Goal: Task Accomplishment & Management: Manage account settings

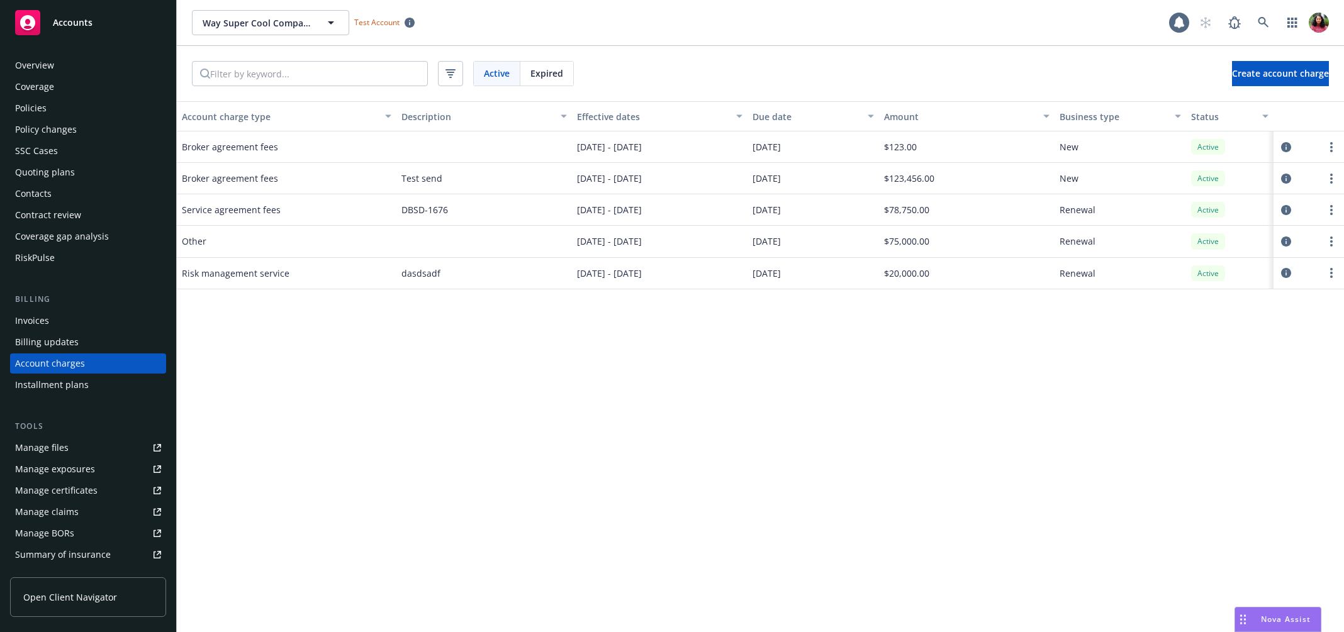
scroll to position [27, 0]
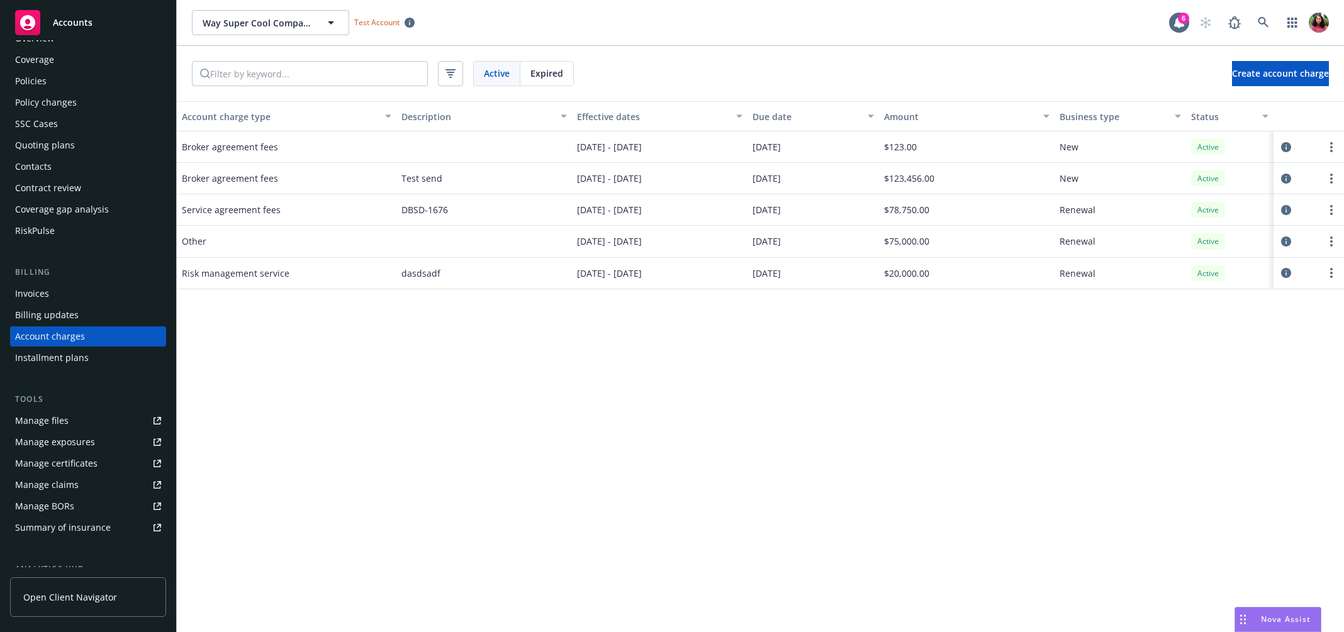
click at [66, 423] on div "Manage files" at bounding box center [41, 421] width 53 height 20
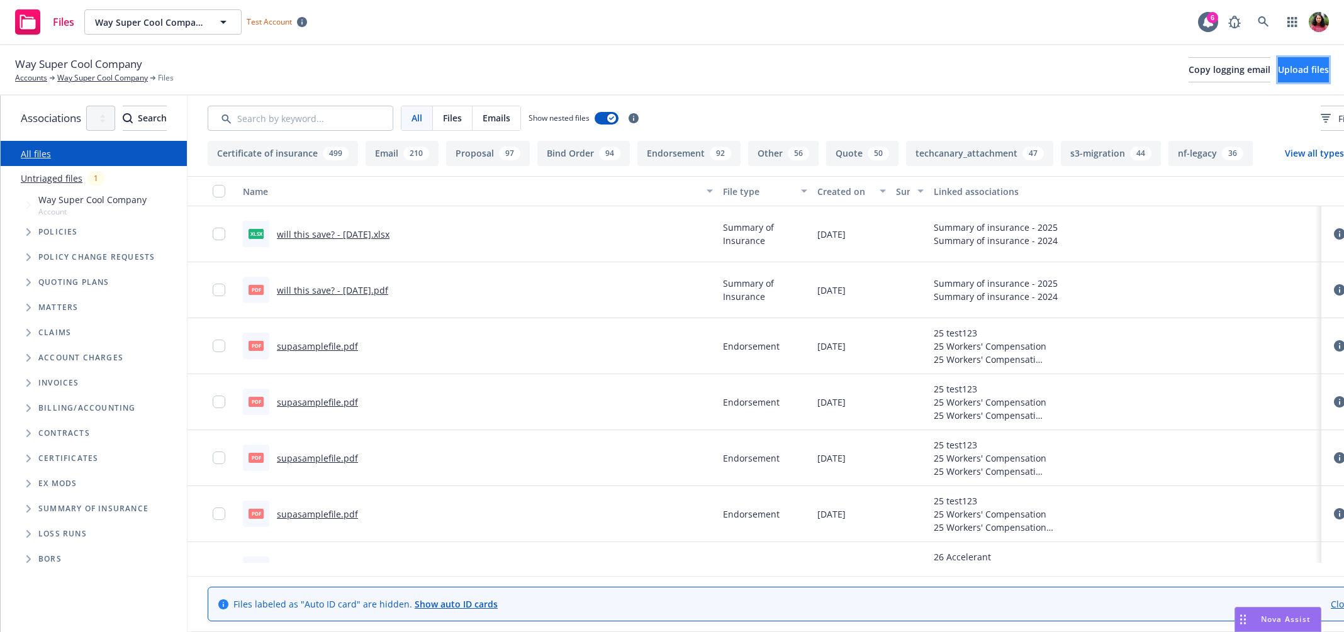
click at [1304, 72] on span "Upload files" at bounding box center [1303, 70] width 51 height 12
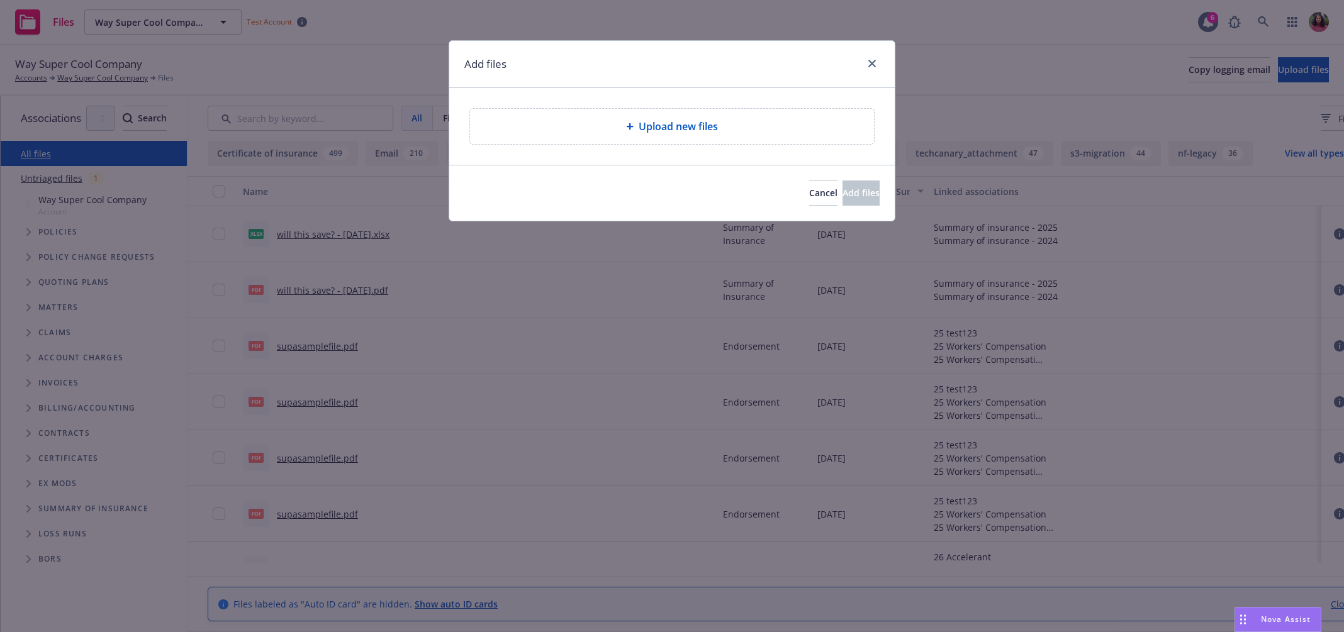
click at [600, 117] on div "Upload new files" at bounding box center [672, 126] width 404 height 35
click at [809, 188] on span "Cancel" at bounding box center [823, 193] width 28 height 12
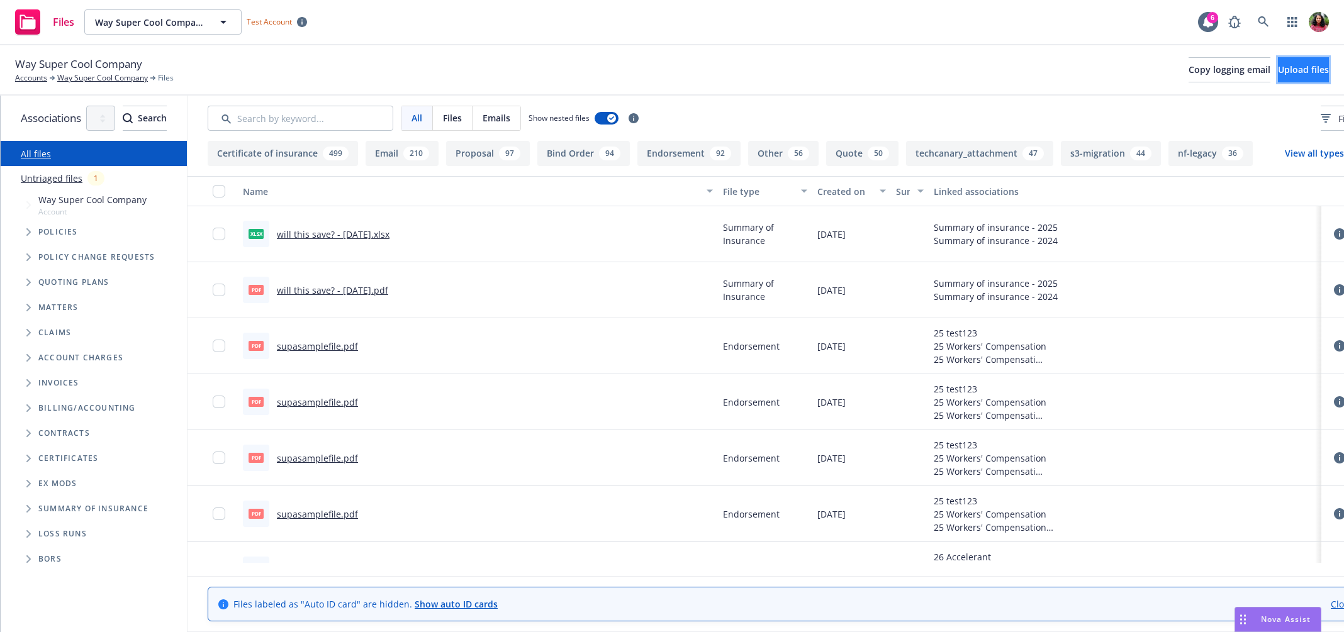
click at [1278, 74] on span "Upload files" at bounding box center [1303, 70] width 51 height 12
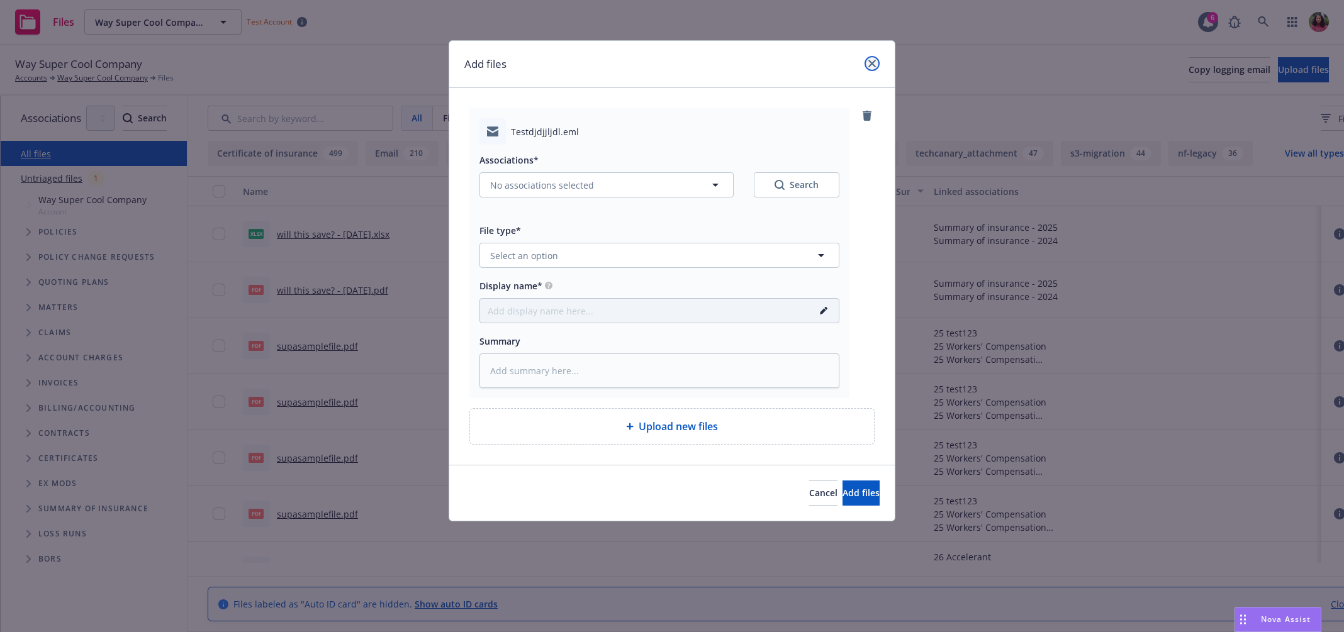
click at [872, 62] on icon "close" at bounding box center [872, 64] width 8 height 8
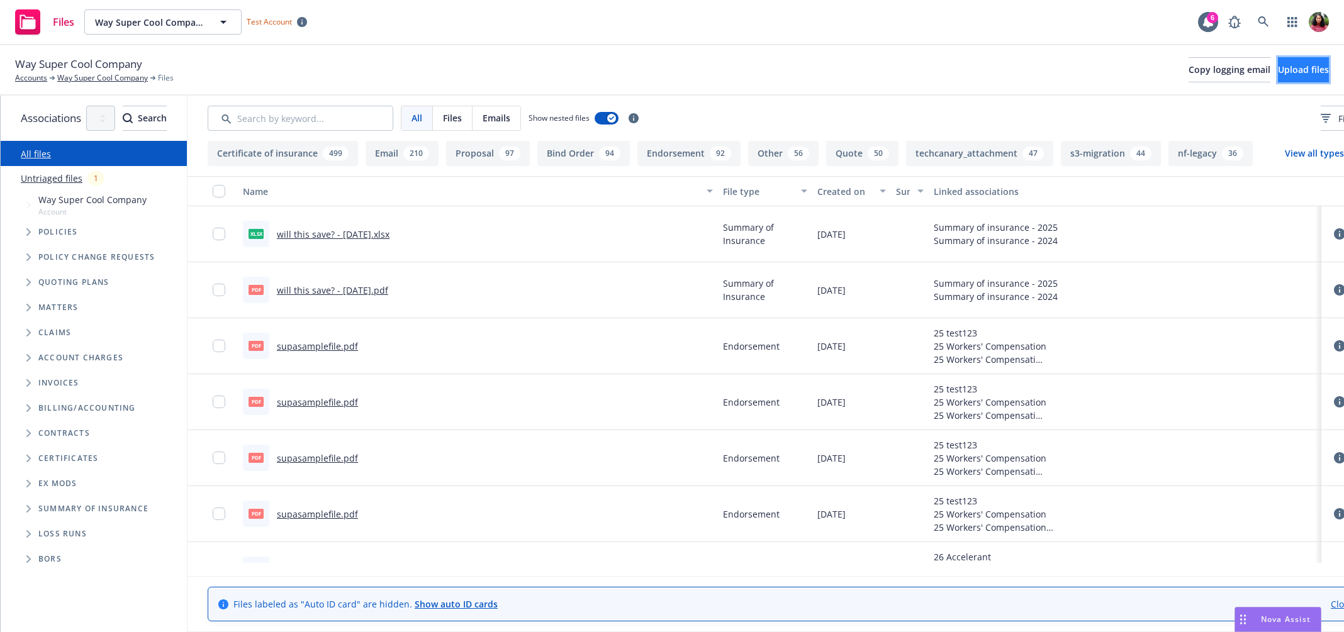
click at [1278, 66] on span "Upload files" at bounding box center [1303, 70] width 51 height 12
